Goal: Task Accomplishment & Management: Use online tool/utility

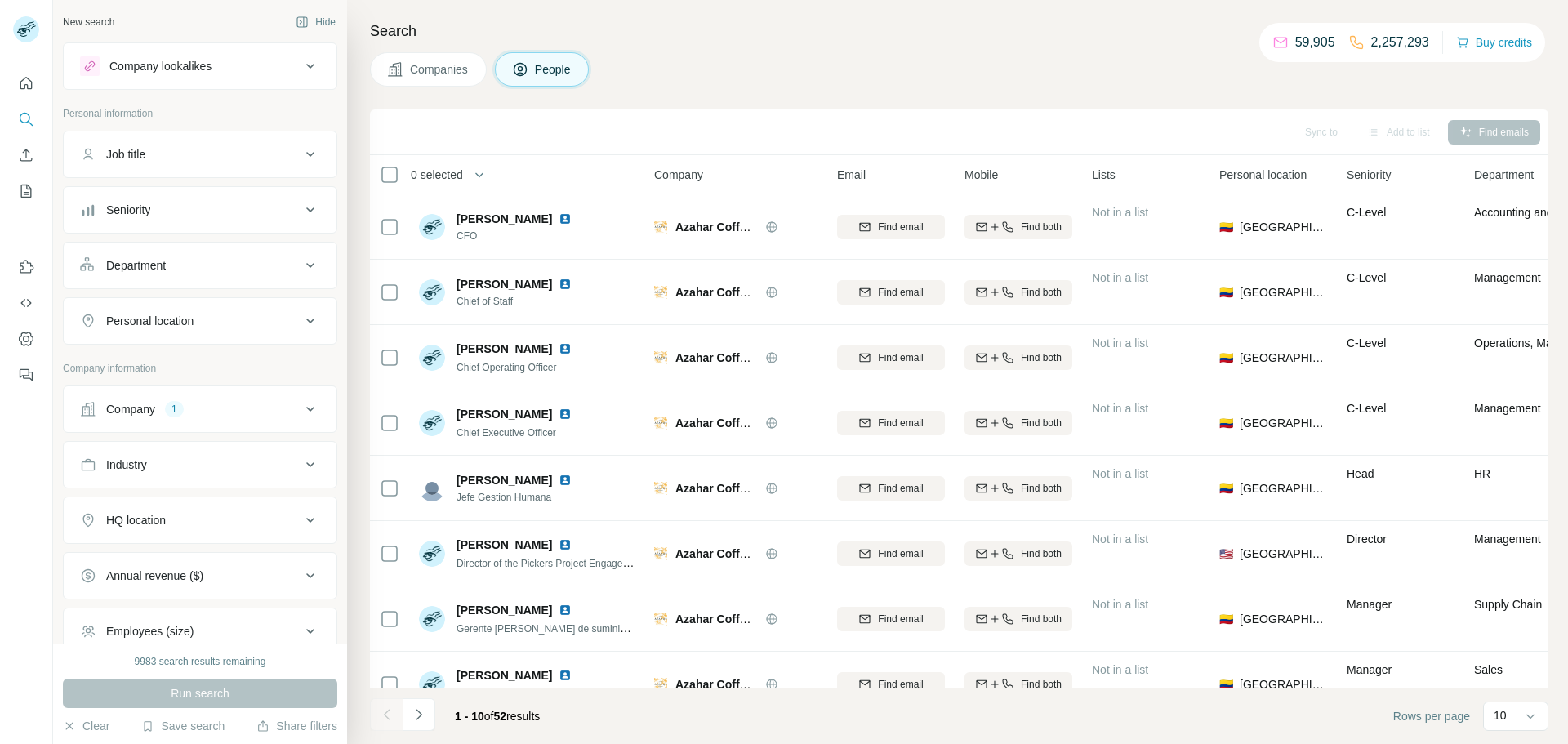
click at [165, 410] on div "Company 1" at bounding box center [190, 409] width 220 height 16
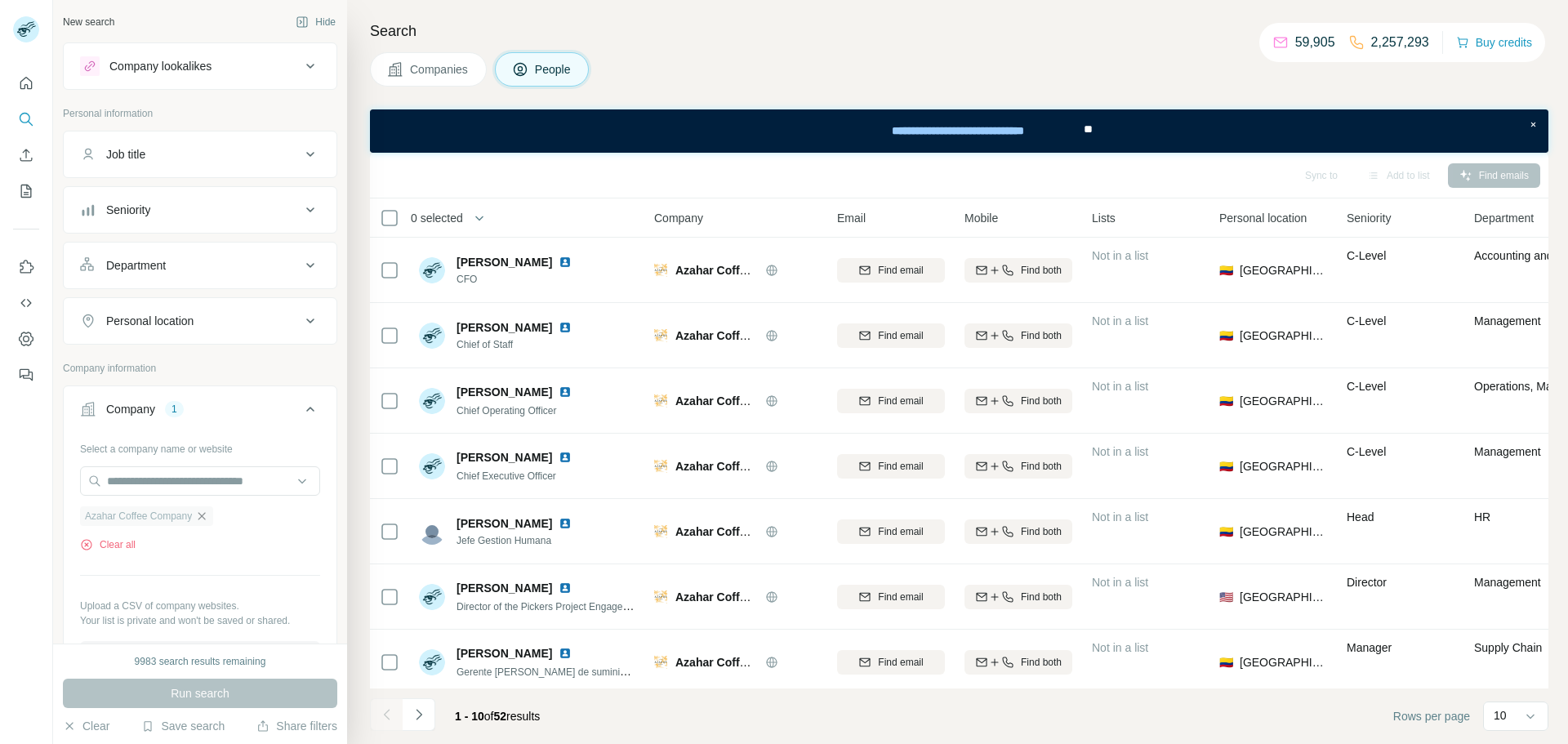
click at [203, 520] on icon "button" at bounding box center [201, 516] width 13 height 13
click at [183, 485] on input "text" at bounding box center [200, 481] width 240 height 30
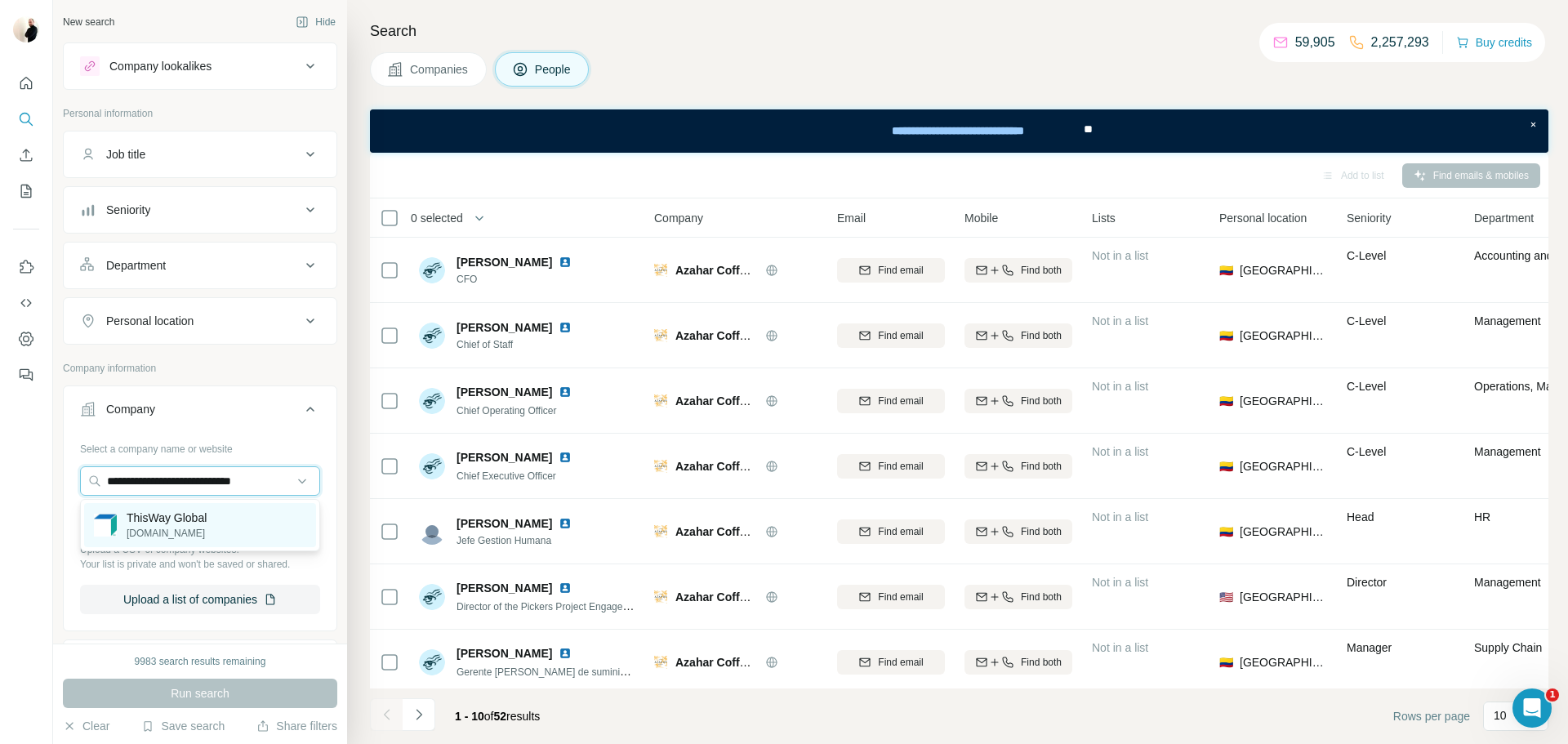
type input "**********"
click at [201, 522] on p "ThisWay Global" at bounding box center [167, 517] width 80 height 16
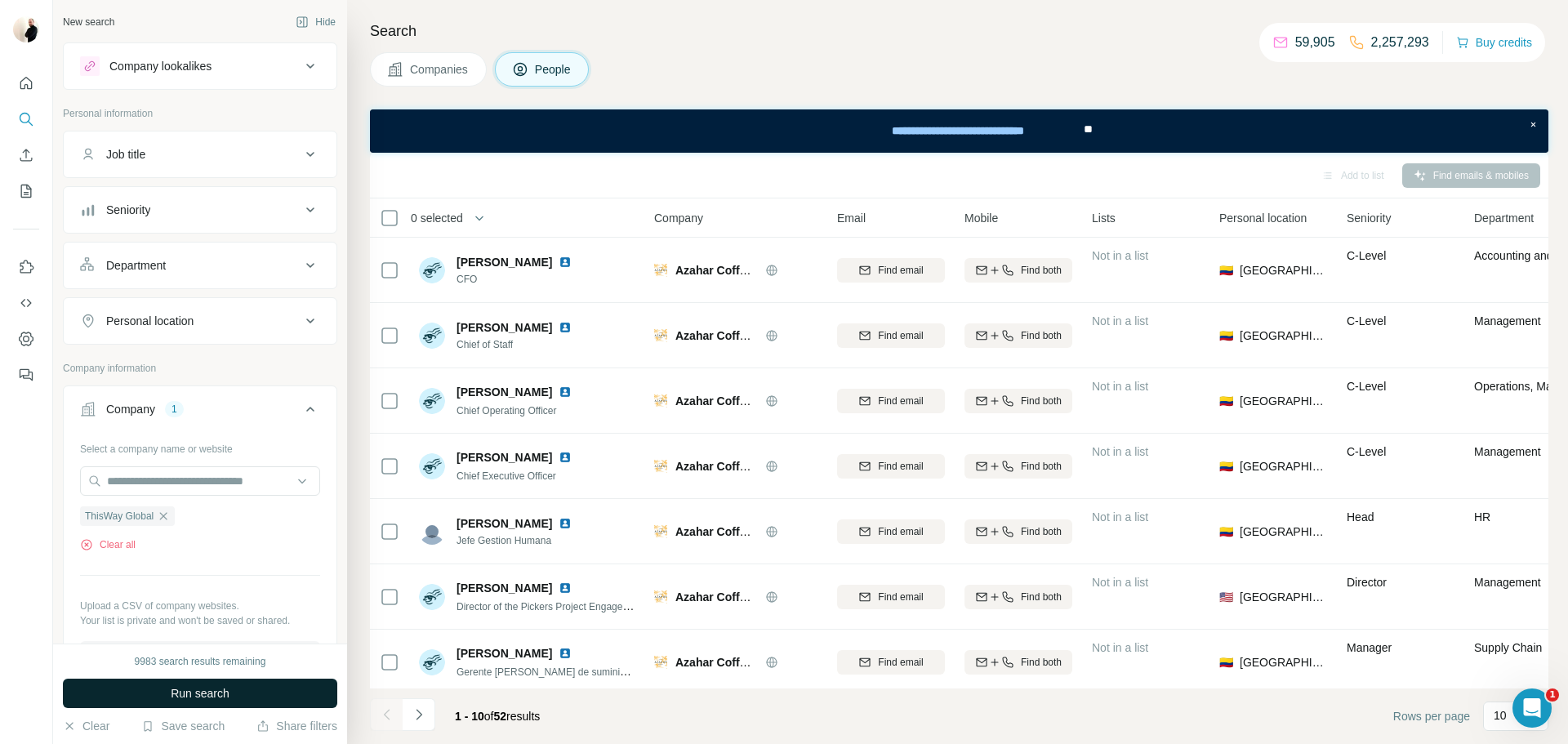
click at [248, 696] on button "Run search" at bounding box center [200, 694] width 274 height 30
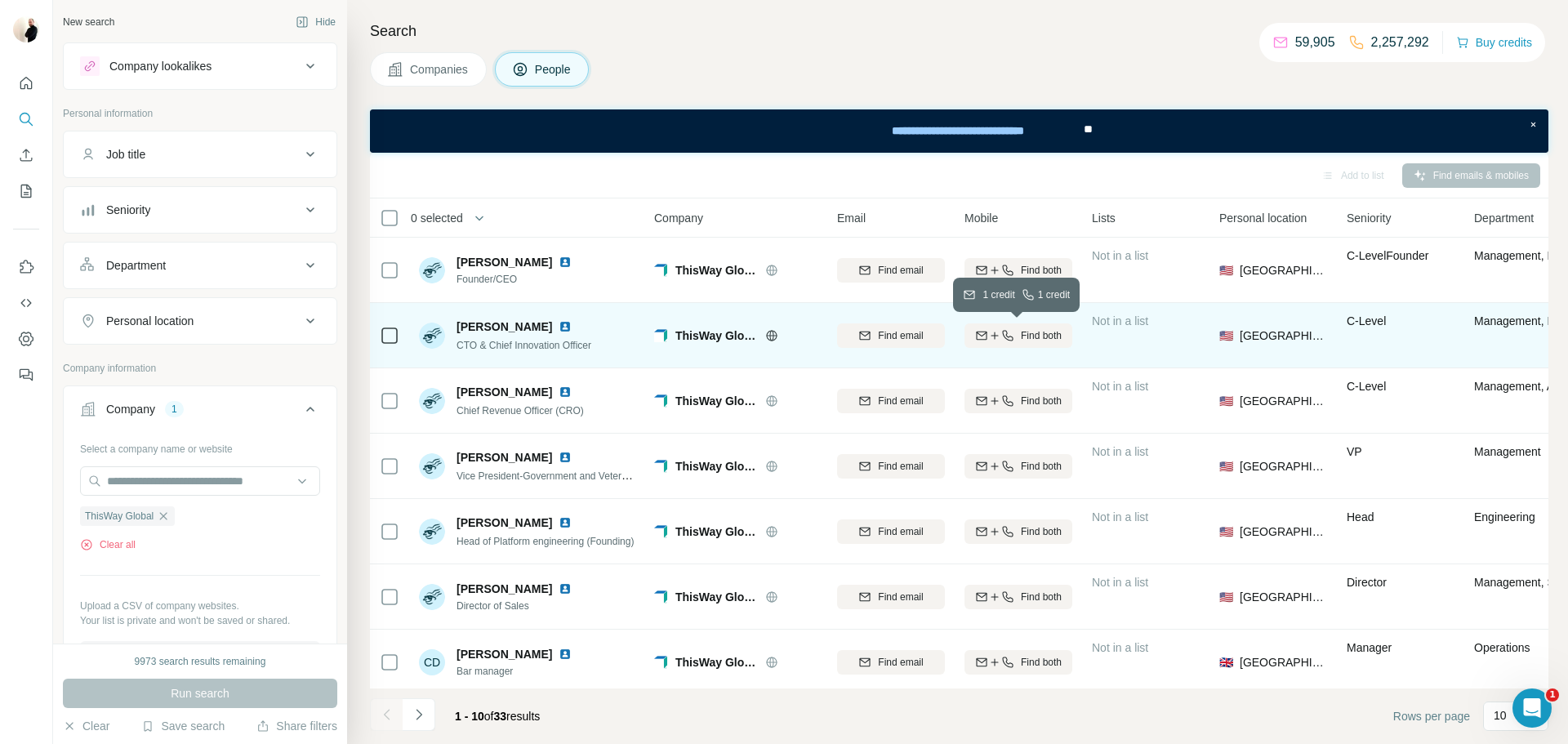
click at [985, 334] on icon "button" at bounding box center [981, 335] width 13 height 13
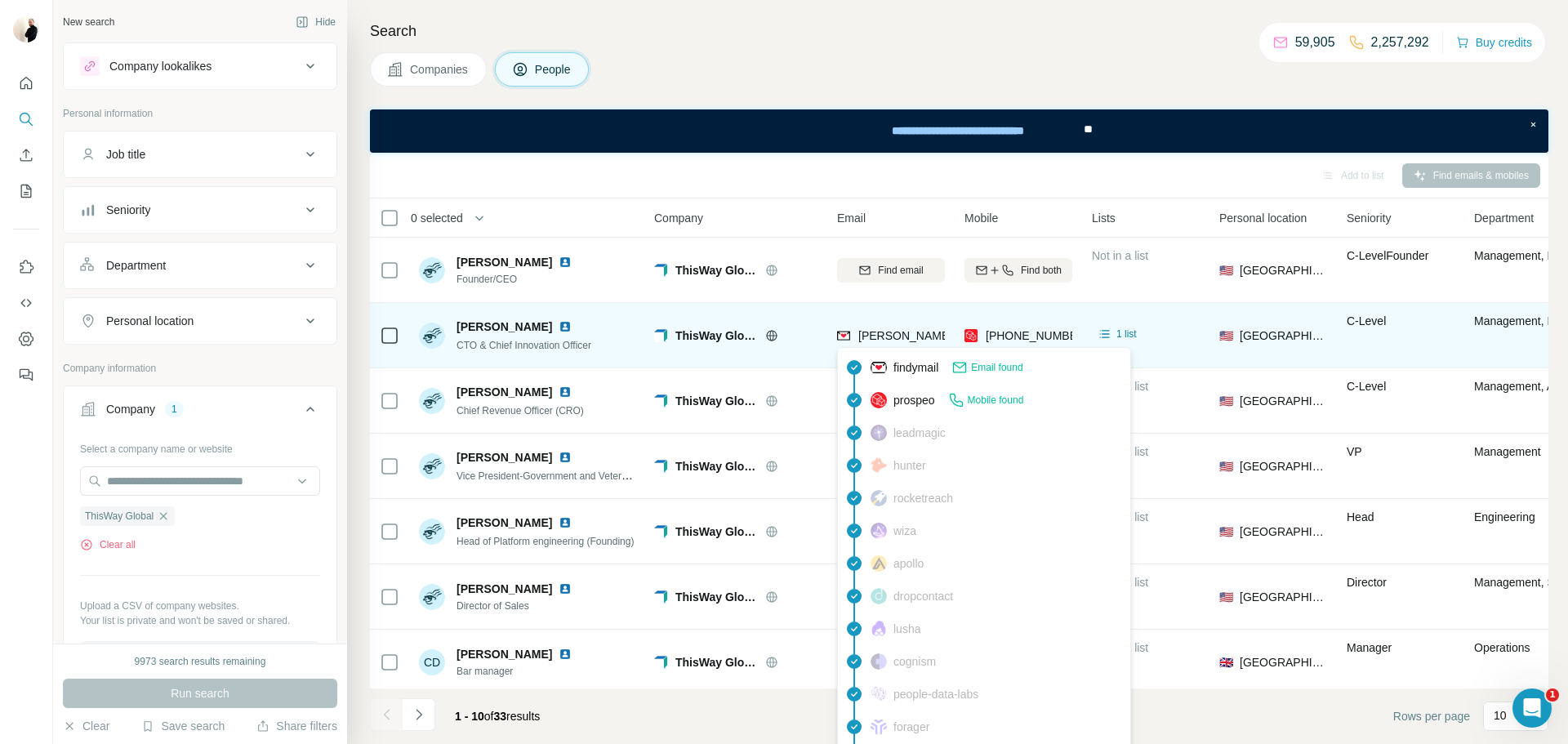
click at [917, 336] on span "[PERSON_NAME][EMAIL_ADDRESS][DOMAIN_NAME]" at bounding box center [1001, 335] width 287 height 13
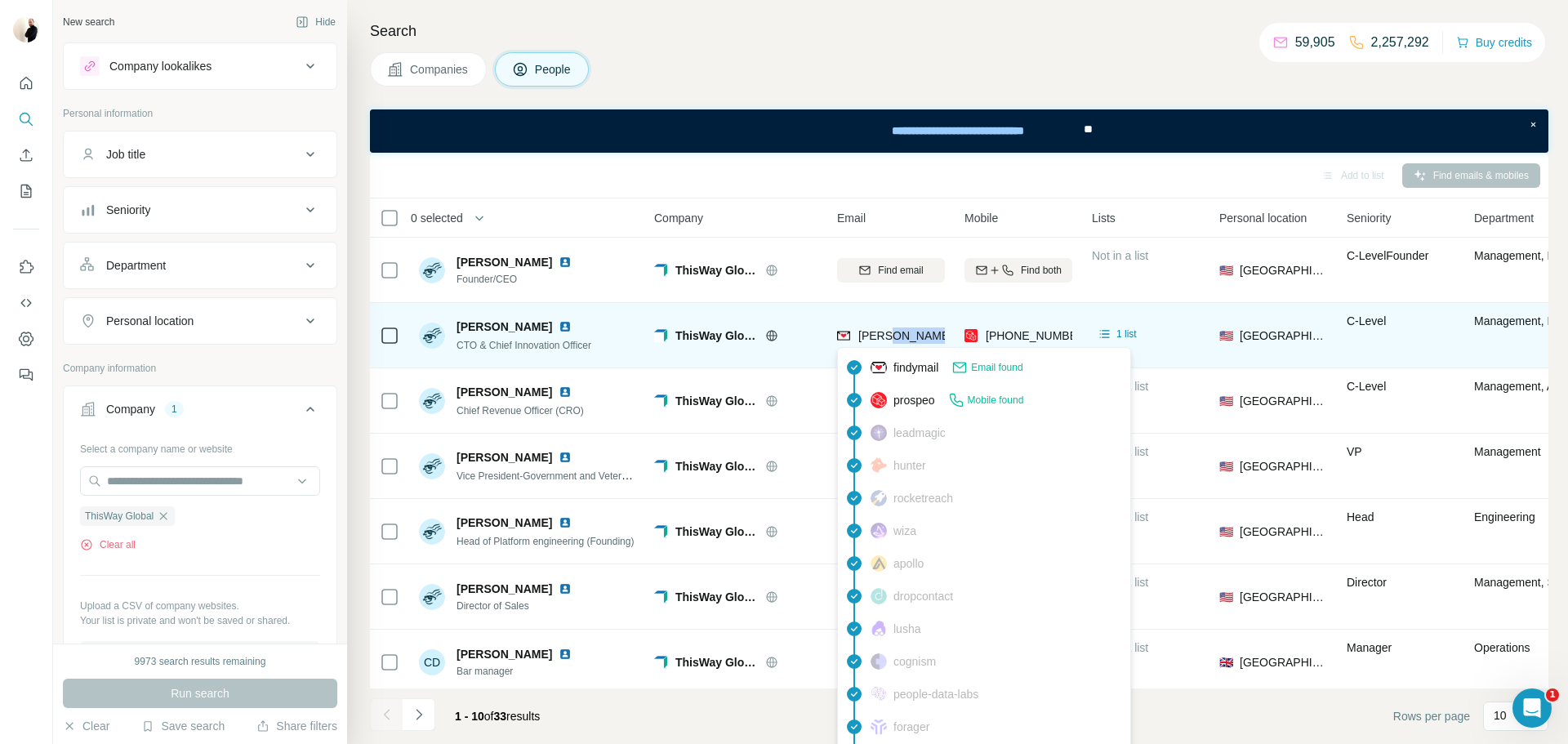
click at [917, 336] on span "[PERSON_NAME][EMAIL_ADDRESS][DOMAIN_NAME]" at bounding box center [1001, 335] width 287 height 13
